Goal: Check status

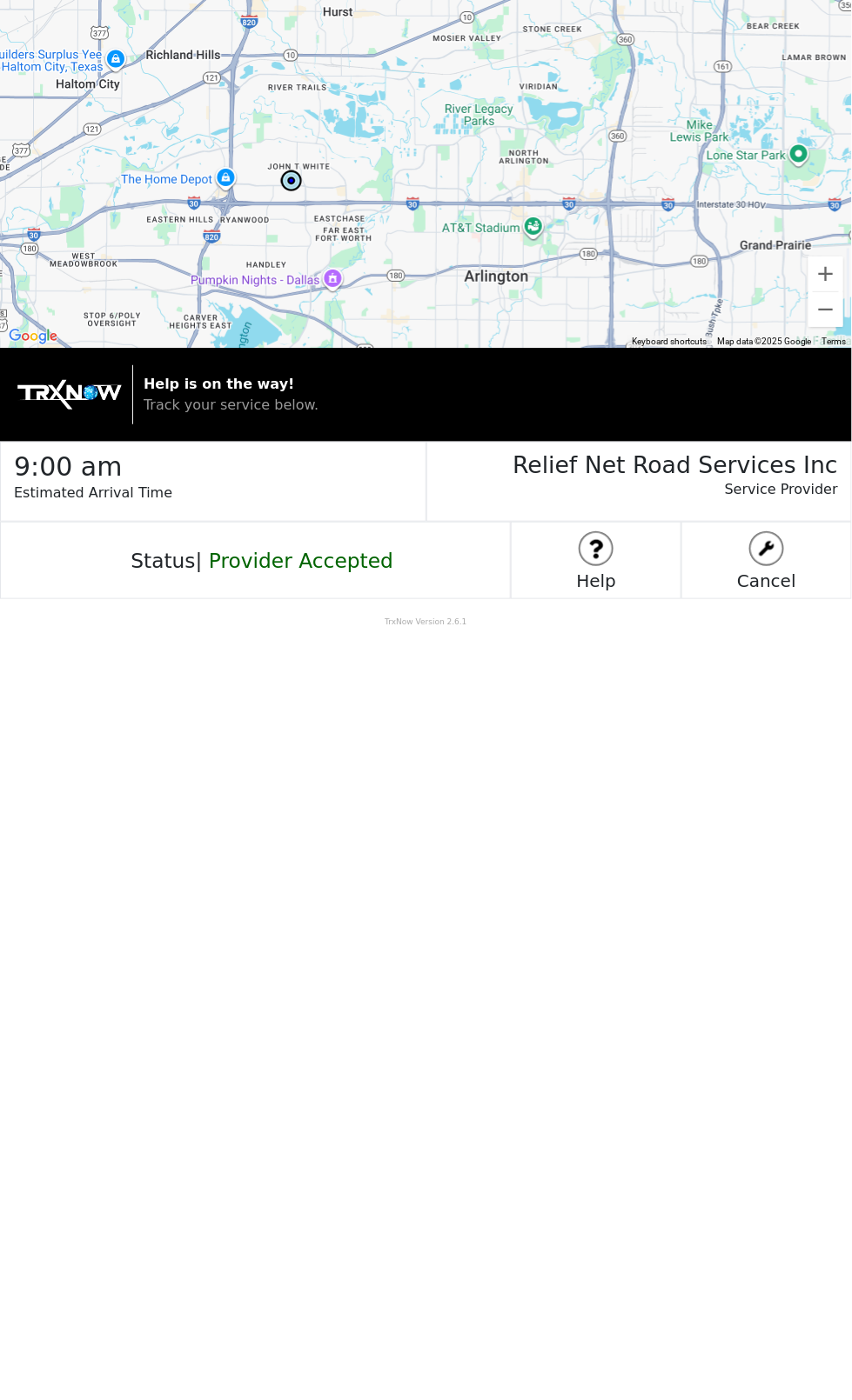
click at [777, 380] on p "Help is on the way! Track your service below." at bounding box center [489, 394] width 690 height 41
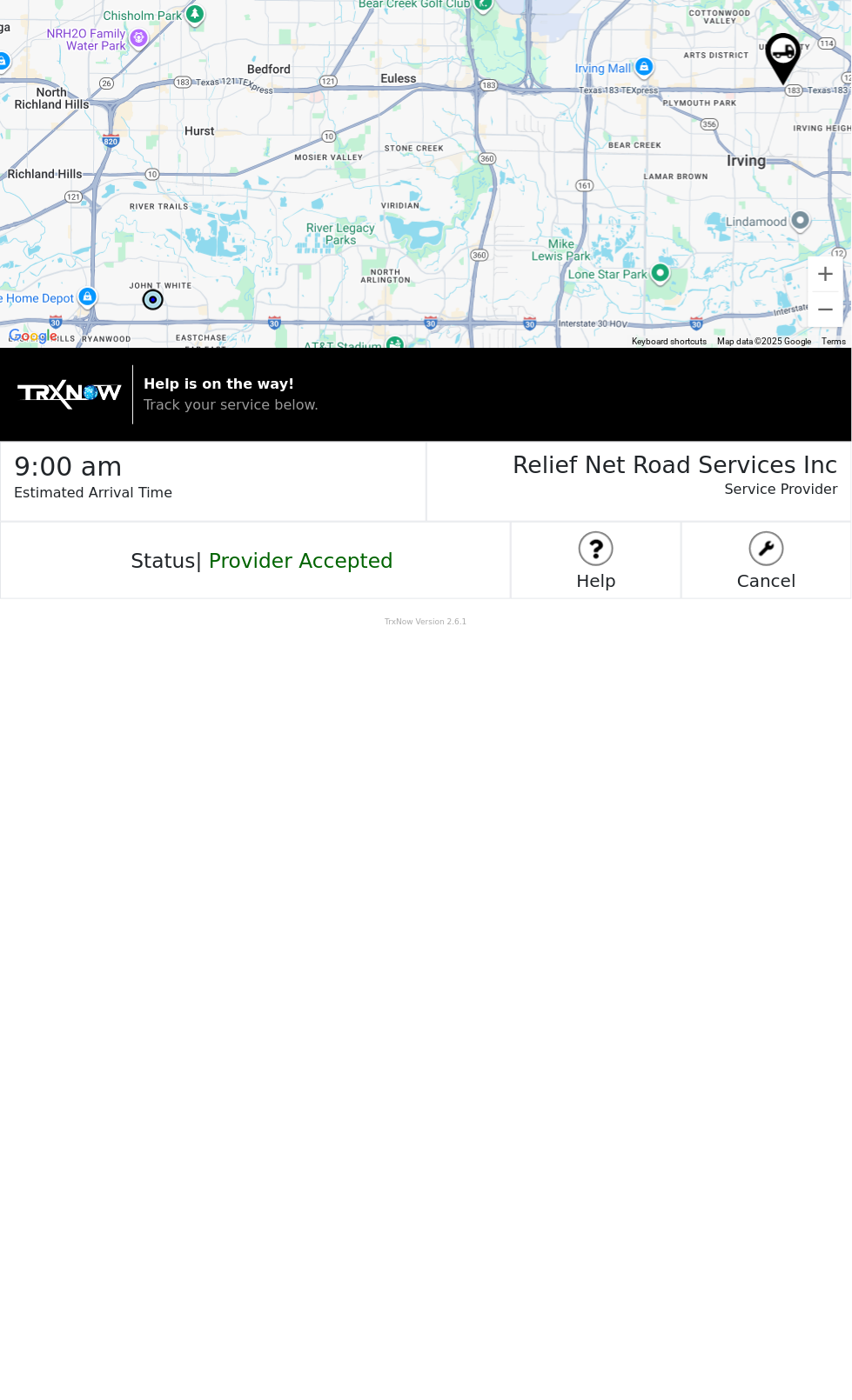
click at [623, 422] on div "Help is on the way! Track your service below." at bounding box center [483, 395] width 702 height 60
